Goal: Task Accomplishment & Management: Use online tool/utility

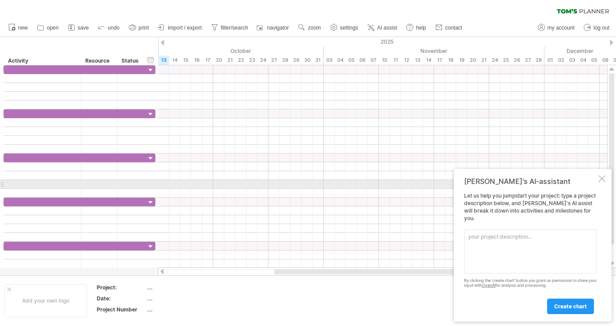
click at [601, 182] on div at bounding box center [601, 178] width 7 height 7
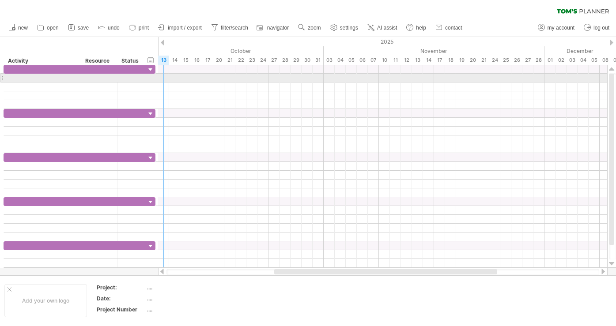
click at [162, 79] on div at bounding box center [382, 78] width 449 height 9
click at [162, 77] on div at bounding box center [382, 78] width 449 height 9
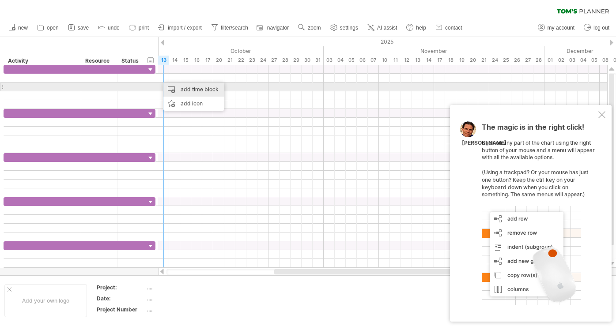
click at [168, 89] on div "add time block" at bounding box center [193, 90] width 61 height 14
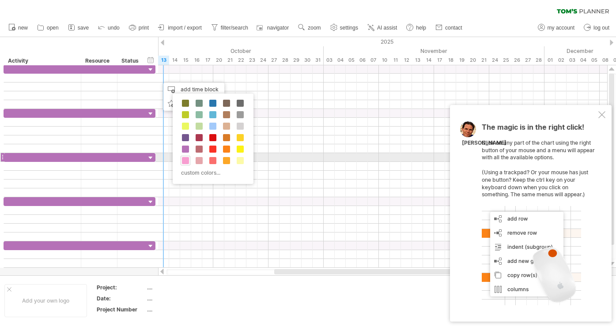
click at [186, 161] on span at bounding box center [185, 160] width 7 height 7
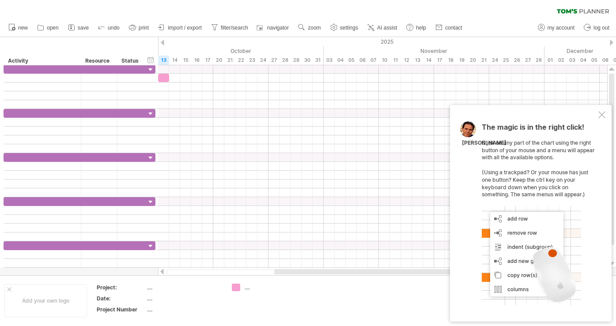
click at [151, 289] on div "...." at bounding box center [184, 288] width 74 height 8
type input "********"
click at [153, 298] on div "...." at bounding box center [184, 299] width 74 height 8
click at [151, 298] on input "text" at bounding box center [182, 299] width 71 height 8
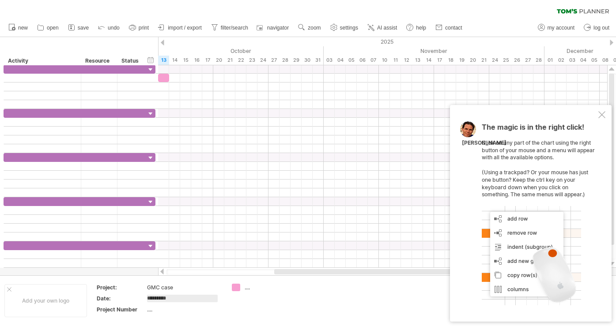
type input "**********"
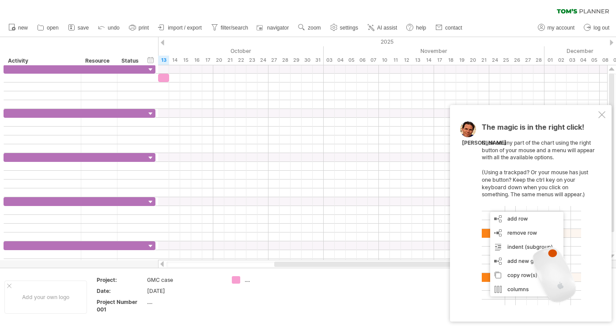
click at [247, 289] on td "...." at bounding box center [262, 296] width 70 height 41
click at [248, 278] on div "...." at bounding box center [269, 280] width 48 height 8
drag, startPoint x: 248, startPoint y: 285, endPoint x: 248, endPoint y: 293, distance: 7.9
click at [248, 285] on td at bounding box center [262, 296] width 70 height 41
click at [219, 324] on div "Add your own logo Project: GMC case Date: [DATE] Project Number 001 ...." at bounding box center [308, 297] width 616 height 58
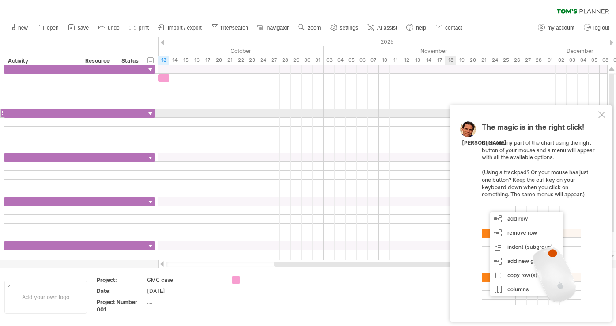
click at [603, 111] on div "The magic is in the right click! Click on any part of the chart using the right…" at bounding box center [531, 213] width 162 height 217
click at [601, 114] on div at bounding box center [601, 114] width 7 height 7
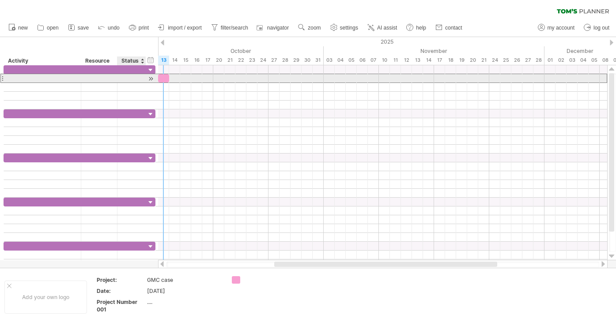
click at [131, 76] on div at bounding box center [131, 78] width 19 height 8
click at [10, 77] on div at bounding box center [42, 78] width 68 height 8
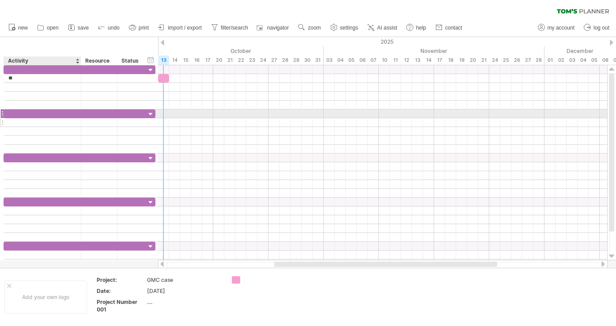
type input "*"
type input "**********"
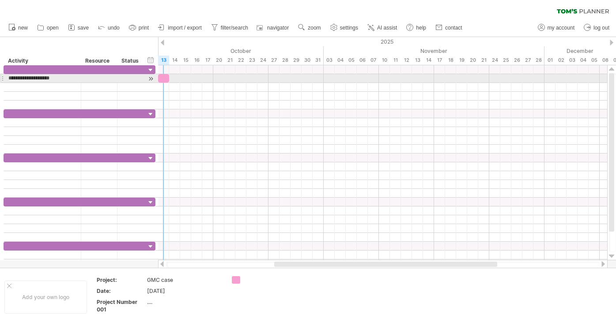
click at [168, 75] on span at bounding box center [169, 78] width 4 height 8
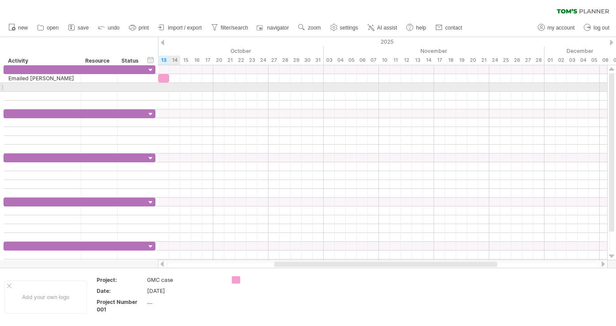
click at [177, 87] on div at bounding box center [382, 87] width 449 height 9
click at [175, 87] on div at bounding box center [382, 87] width 449 height 9
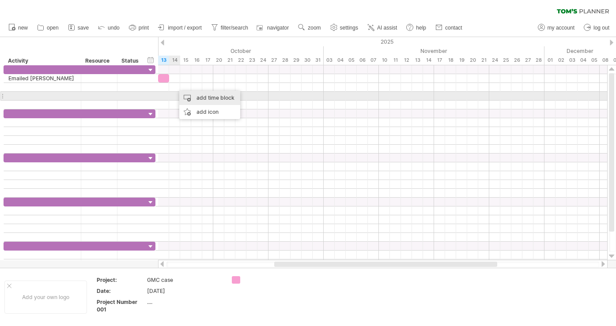
click at [181, 95] on div "add time block" at bounding box center [209, 98] width 61 height 14
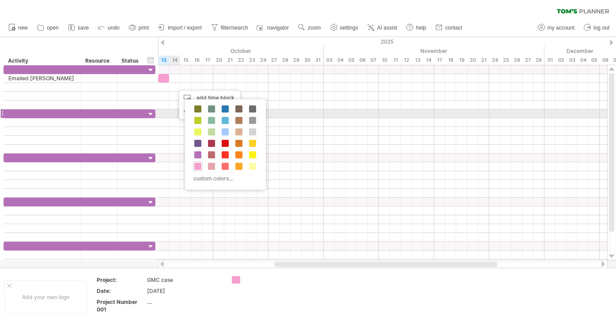
drag, startPoint x: 221, startPoint y: 117, endPoint x: 214, endPoint y: 118, distance: 7.6
click at [214, 118] on div "custom colors..." at bounding box center [225, 144] width 81 height 90
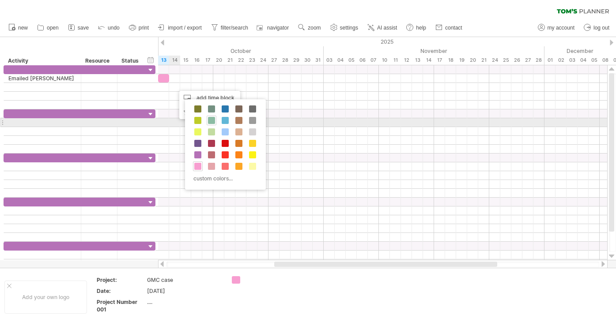
click at [214, 119] on span at bounding box center [211, 120] width 7 height 7
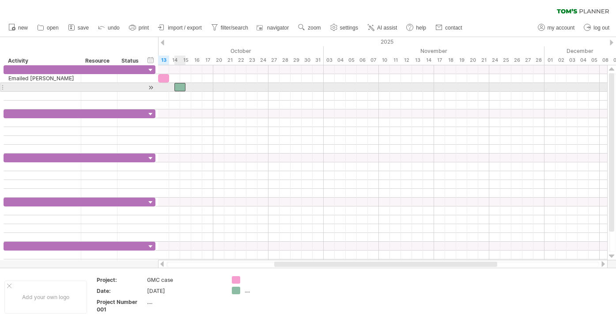
click at [181, 86] on div at bounding box center [179, 87] width 11 height 8
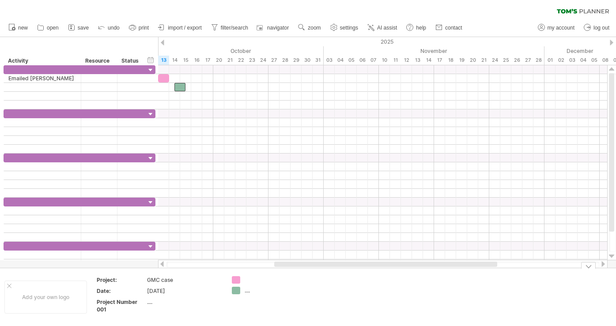
click at [167, 289] on div "[DATE]" at bounding box center [184, 291] width 74 height 8
click at [167, 289] on input "**********" at bounding box center [182, 291] width 71 height 8
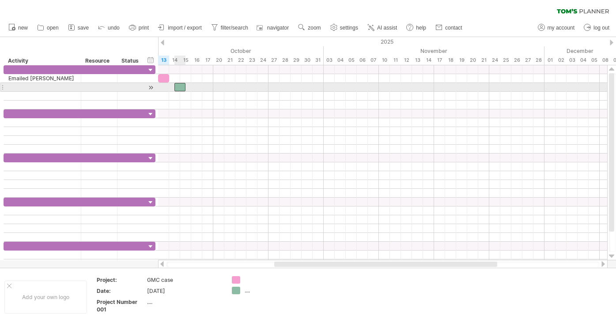
click at [181, 88] on div at bounding box center [179, 87] width 11 height 8
click at [23, 85] on div at bounding box center [42, 87] width 68 height 8
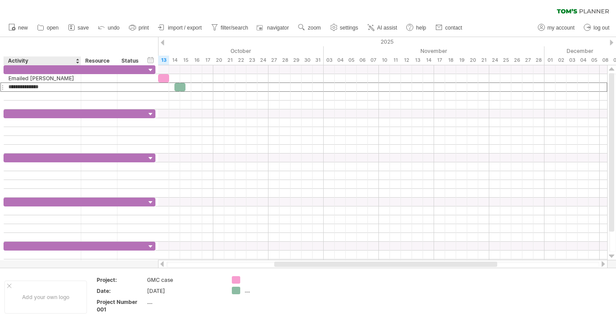
type input "**********"
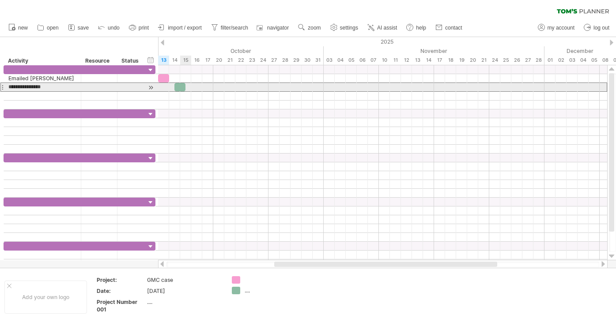
click at [182, 89] on div at bounding box center [179, 87] width 11 height 8
click at [178, 87] on div at bounding box center [179, 87] width 11 height 8
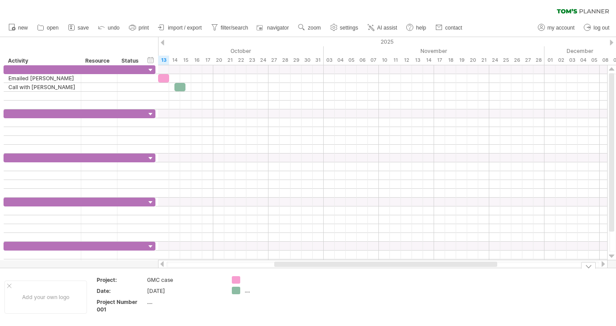
click at [283, 301] on td "...." at bounding box center [262, 296] width 70 height 41
